Goal: Task Accomplishment & Management: Use online tool/utility

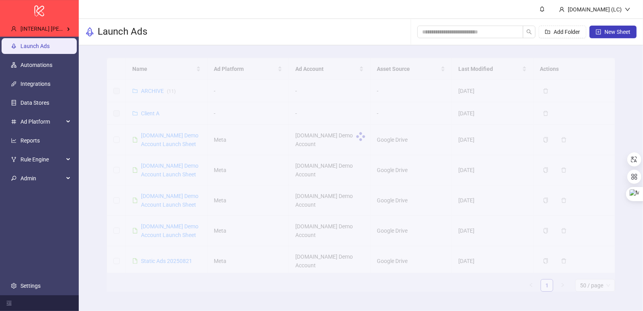
click at [160, 139] on div at bounding box center [361, 137] width 508 height 158
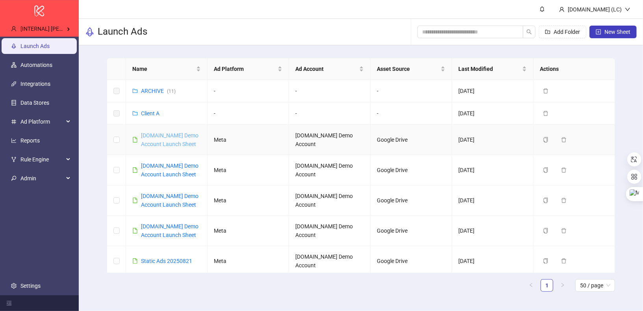
click at [166, 136] on link "[DOMAIN_NAME] Demo Account Launch Sheet" at bounding box center [170, 139] width 58 height 15
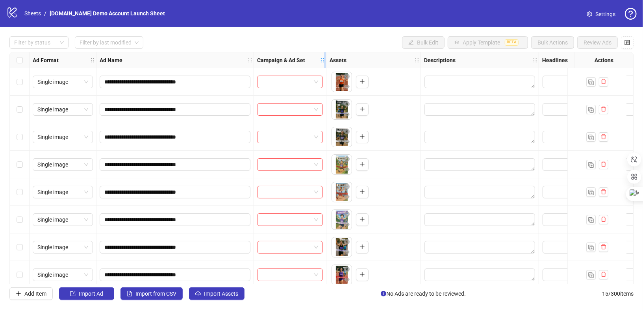
drag, startPoint x: 369, startPoint y: 59, endPoint x: 323, endPoint y: 61, distance: 45.7
click at [323, 61] on icon "holder" at bounding box center [323, 61] width 6 height 6
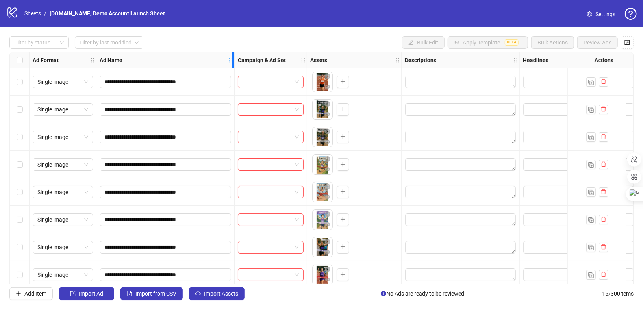
drag, startPoint x: 249, startPoint y: 59, endPoint x: 229, endPoint y: 72, distance: 23.3
click at [229, 72] on div "**********" at bounding box center [432, 243] width 845 height 382
click at [492, 84] on textarea "Edit values" at bounding box center [460, 82] width 111 height 13
click at [520, 60] on div "Headlines" at bounding box center [579, 60] width 118 height 16
drag, startPoint x: 518, startPoint y: 58, endPoint x: 487, endPoint y: 67, distance: 32.1
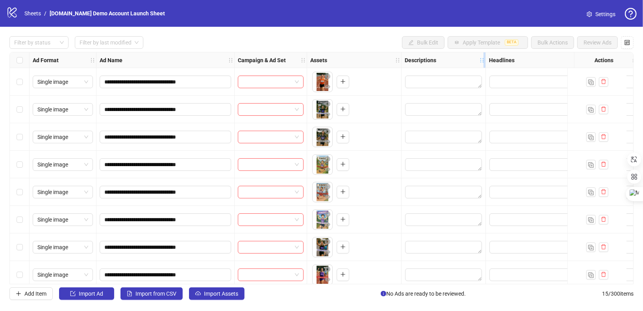
click at [486, 67] on div "Resize Descriptions column" at bounding box center [485, 59] width 2 height 15
